Goal: Find specific page/section: Find specific page/section

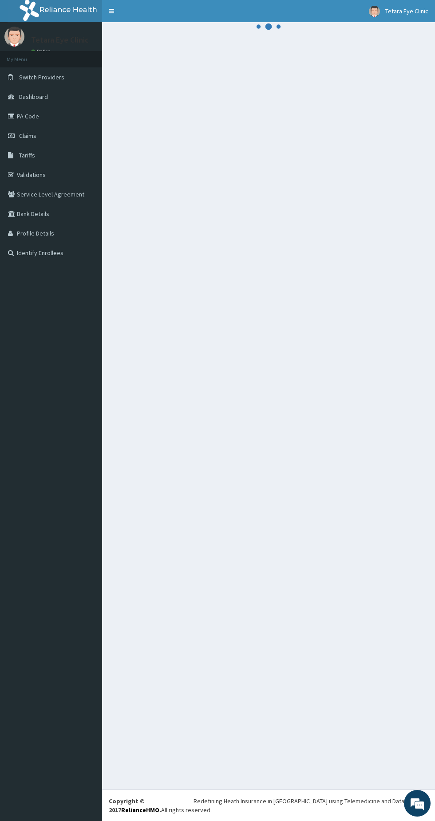
click at [0, 218] on link "Bank Details" at bounding box center [51, 214] width 102 height 20
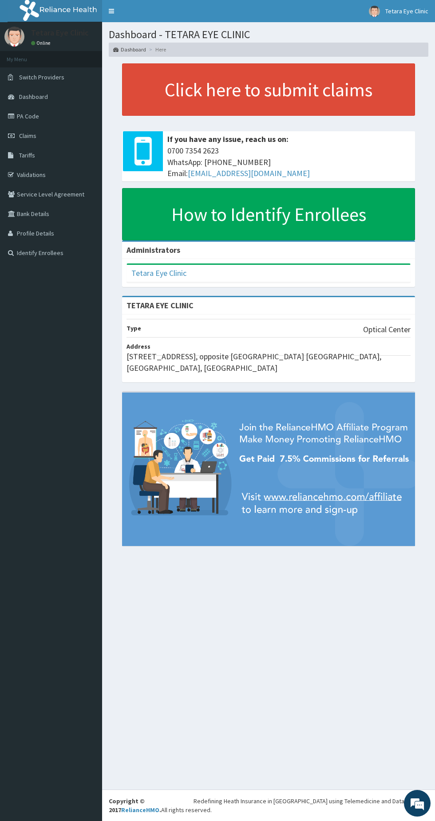
click at [17, 136] on link "Claims" at bounding box center [51, 136] width 102 height 20
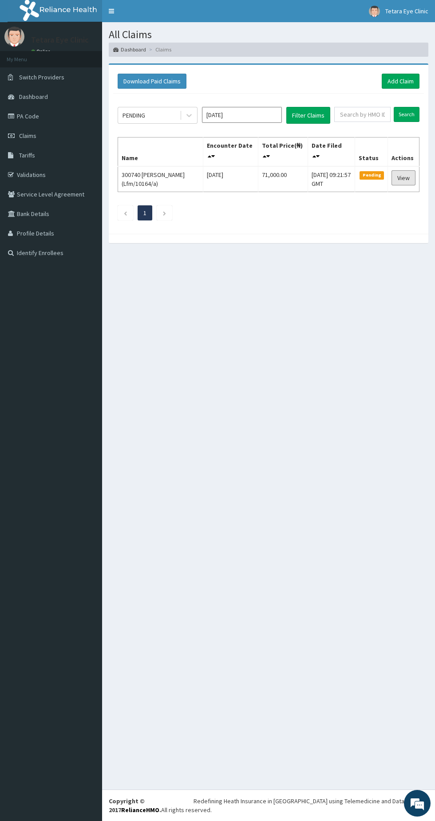
click at [406, 180] on link "View" at bounding box center [403, 177] width 24 height 15
